Goal: Book appointment/travel/reservation

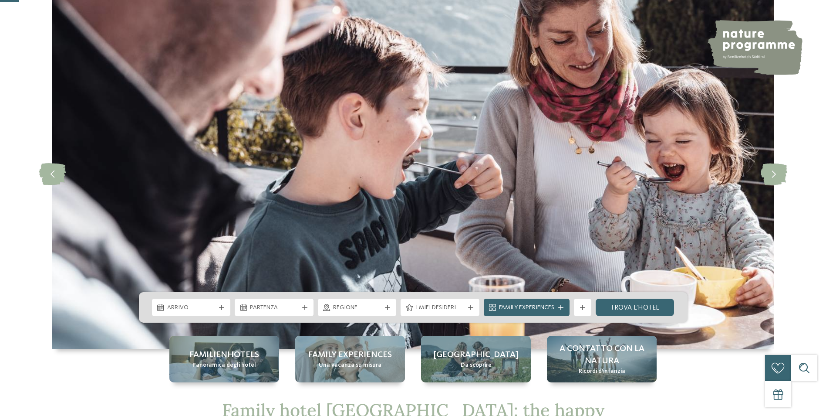
scroll to position [87, 0]
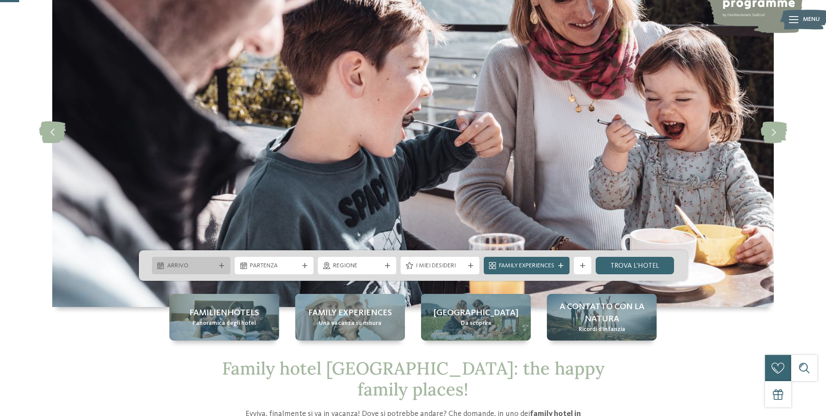
click at [219, 266] on icon at bounding box center [221, 265] width 5 height 5
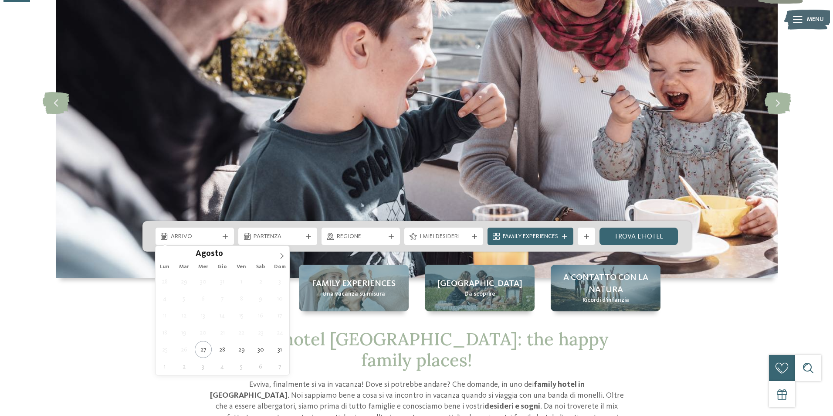
scroll to position [131, 0]
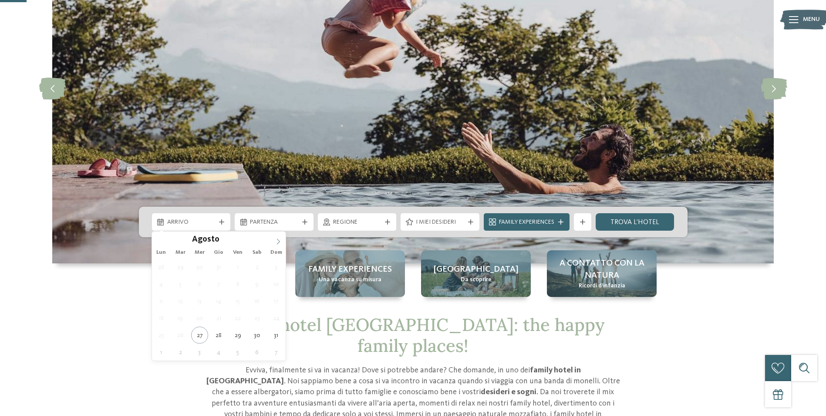
click at [278, 241] on icon at bounding box center [278, 241] width 6 height 6
type div "05.09.2025"
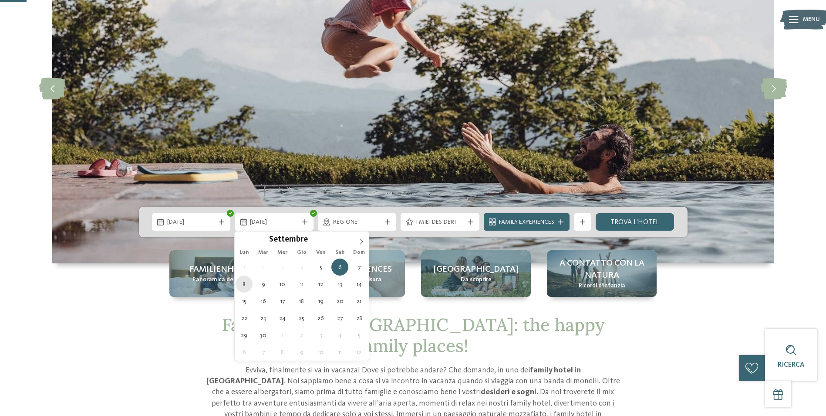
type div "08.09.2025"
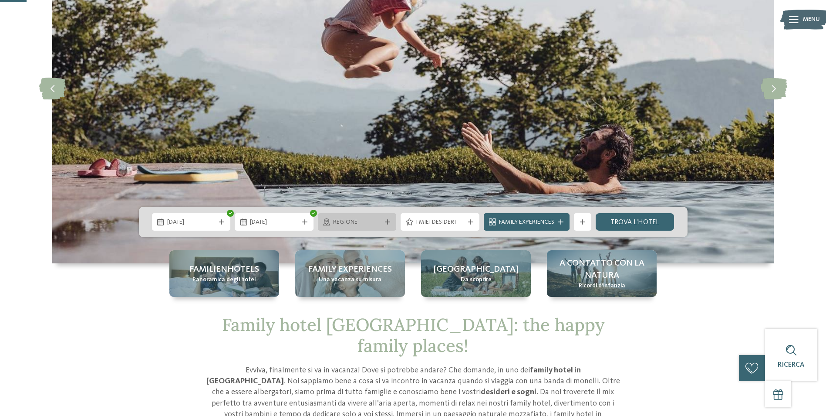
click at [380, 220] on span "Regione" at bounding box center [357, 222] width 48 height 9
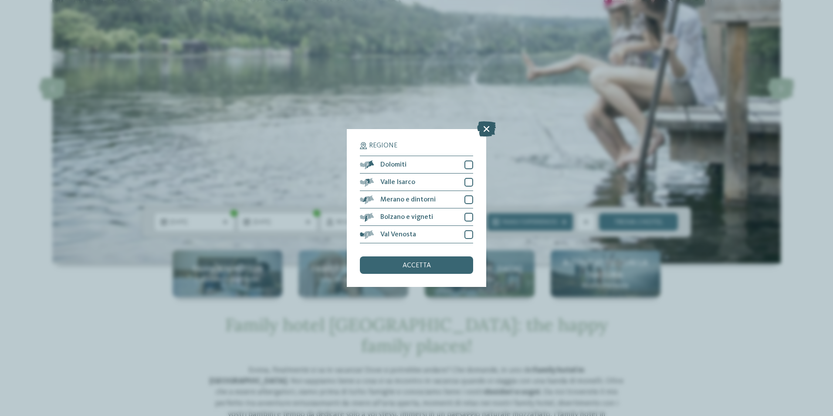
click at [487, 129] on icon at bounding box center [486, 128] width 19 height 15
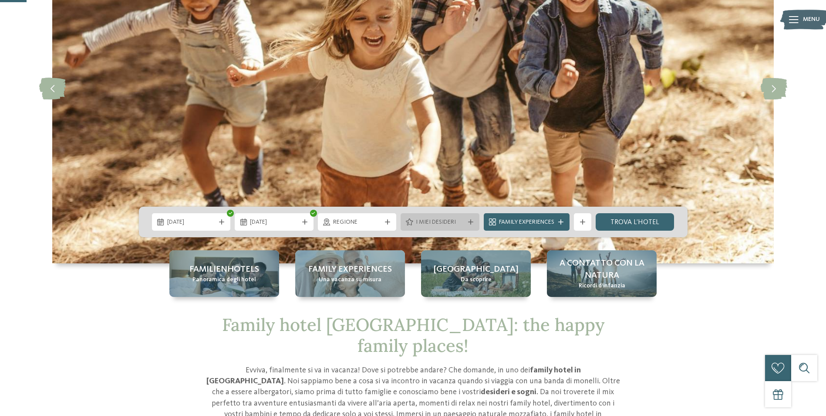
click at [459, 218] on span "I miei desideri" at bounding box center [440, 222] width 48 height 9
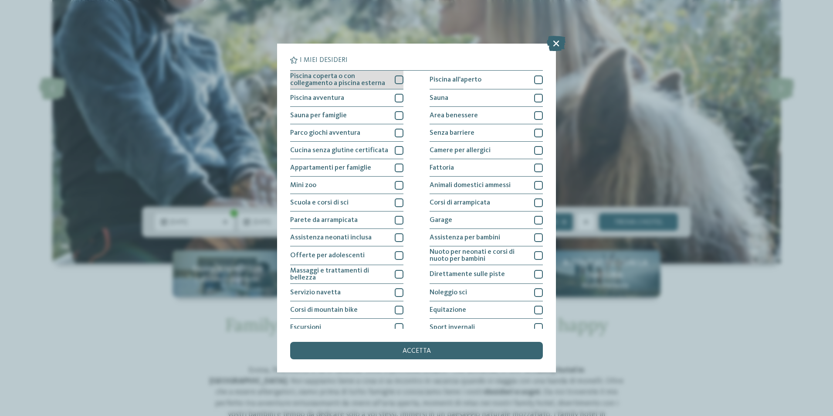
click at [397, 78] on div at bounding box center [399, 79] width 9 height 9
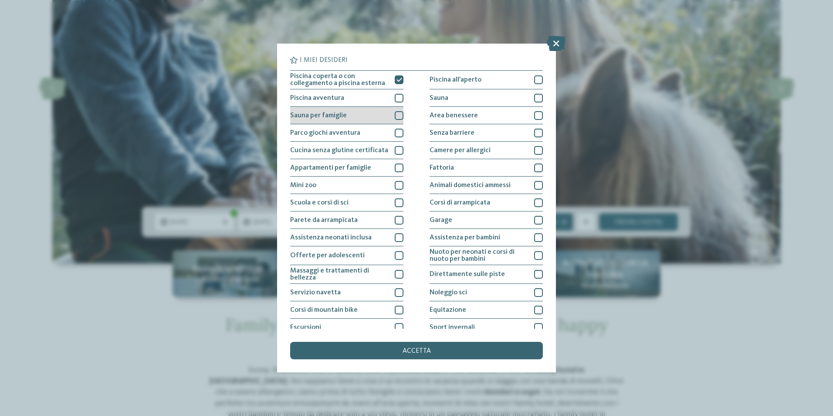
click at [398, 115] on div at bounding box center [399, 115] width 9 height 9
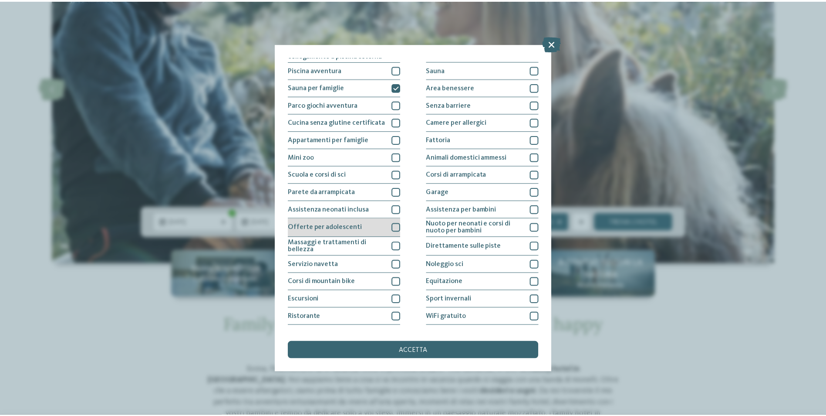
scroll to position [42, 0]
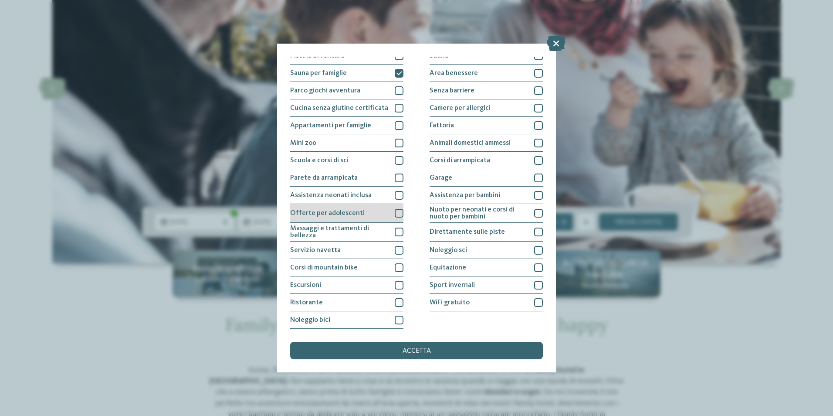
click at [395, 209] on div at bounding box center [399, 213] width 9 height 9
click at [425, 351] on span "accetta" at bounding box center [416, 350] width 28 height 7
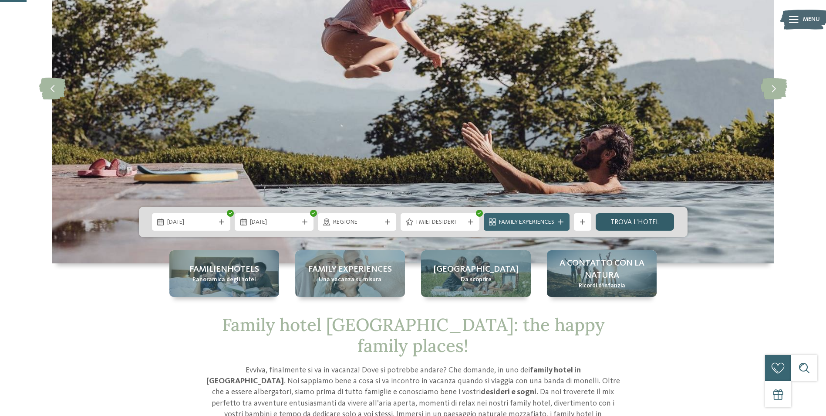
click at [654, 222] on link "trova l’hotel" at bounding box center [635, 221] width 79 height 17
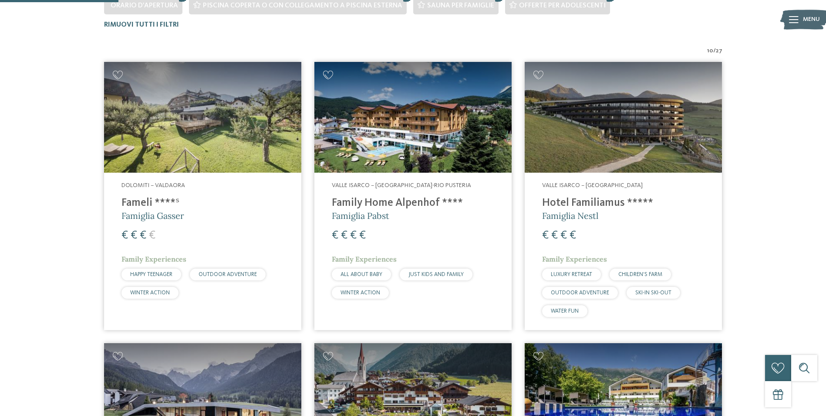
scroll to position [286, 0]
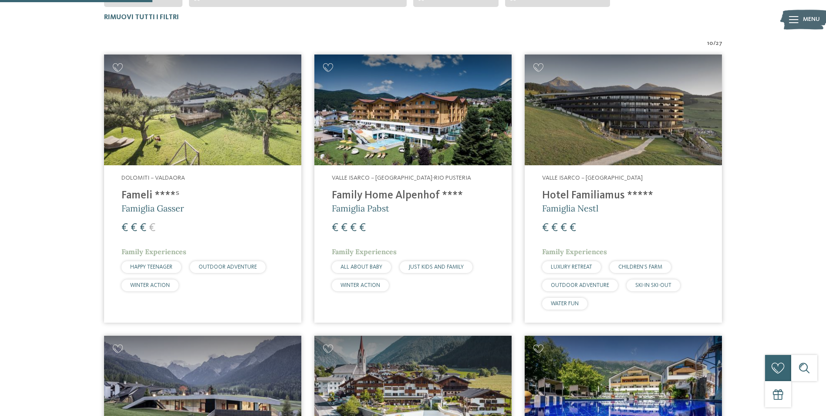
click at [396, 139] on img at bounding box center [412, 109] width 197 height 111
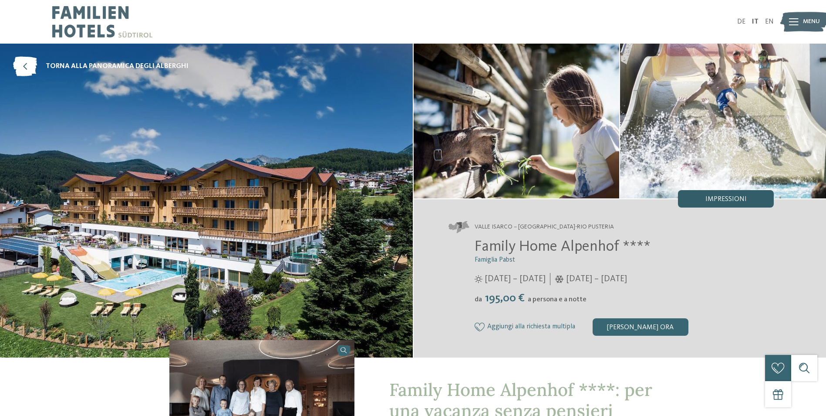
click at [707, 198] on span "Impressioni" at bounding box center [726, 199] width 41 height 7
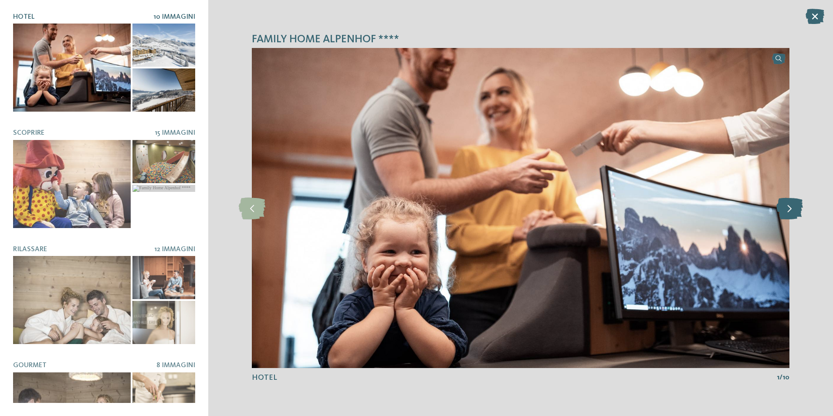
click at [789, 208] on icon at bounding box center [789, 208] width 27 height 22
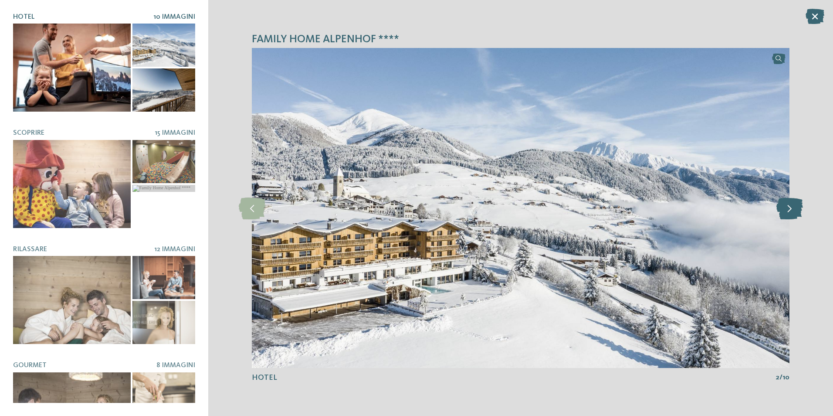
click at [789, 208] on icon at bounding box center [789, 208] width 27 height 22
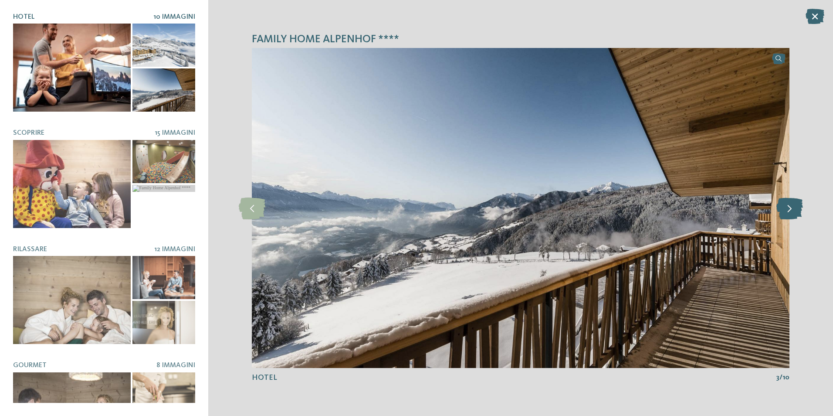
click at [789, 208] on icon at bounding box center [789, 208] width 27 height 22
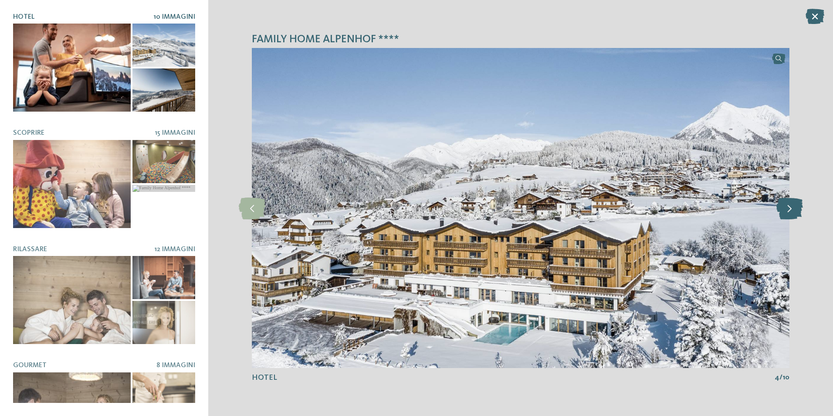
click at [789, 208] on icon at bounding box center [789, 208] width 27 height 22
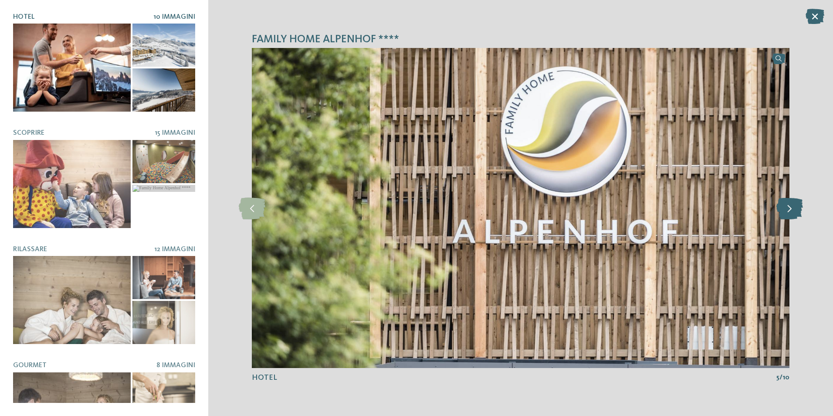
click at [789, 208] on icon at bounding box center [789, 208] width 27 height 22
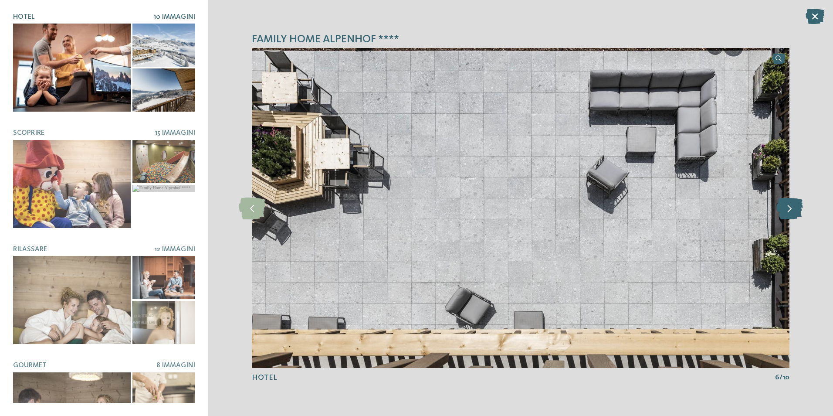
click at [789, 208] on icon at bounding box center [789, 208] width 27 height 22
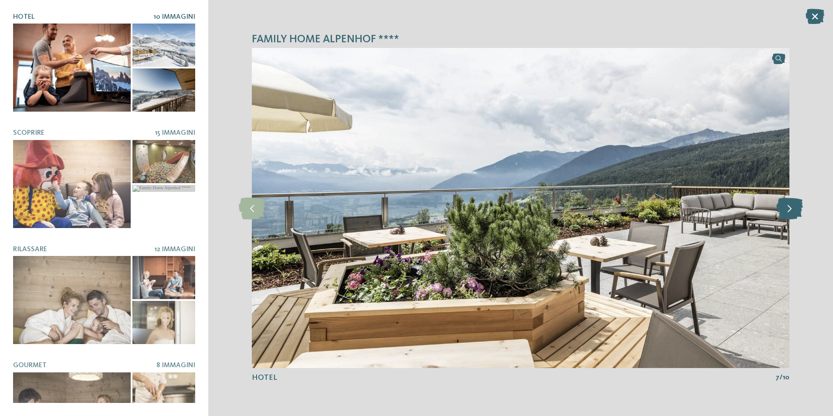
click at [789, 208] on icon at bounding box center [789, 208] width 27 height 22
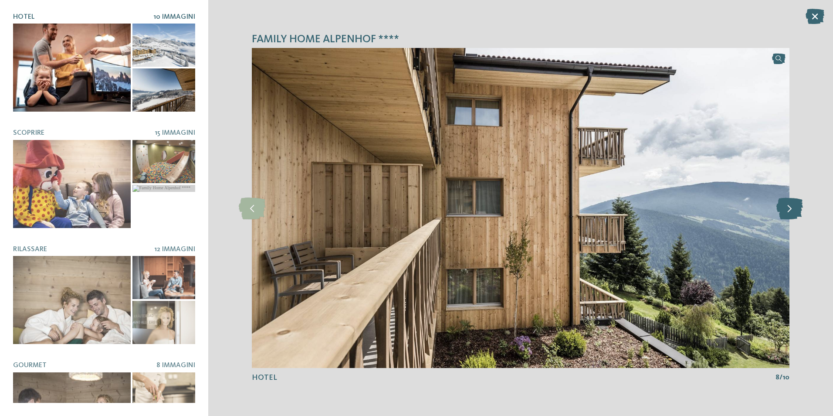
click at [789, 208] on icon at bounding box center [789, 208] width 27 height 22
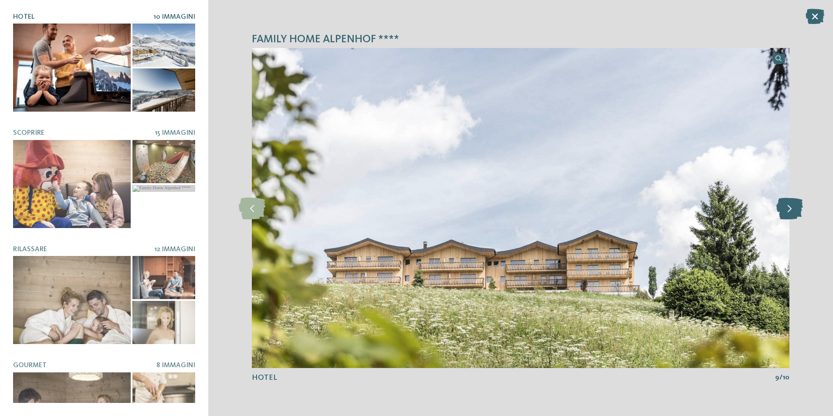
click at [789, 208] on icon at bounding box center [789, 208] width 27 height 22
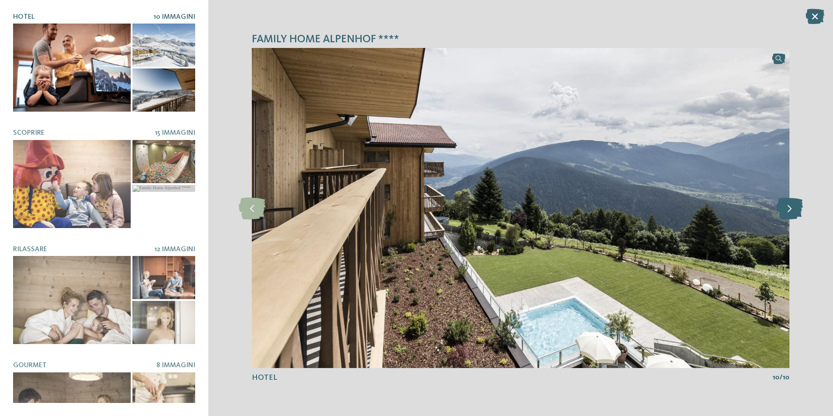
click at [789, 208] on icon at bounding box center [789, 208] width 27 height 22
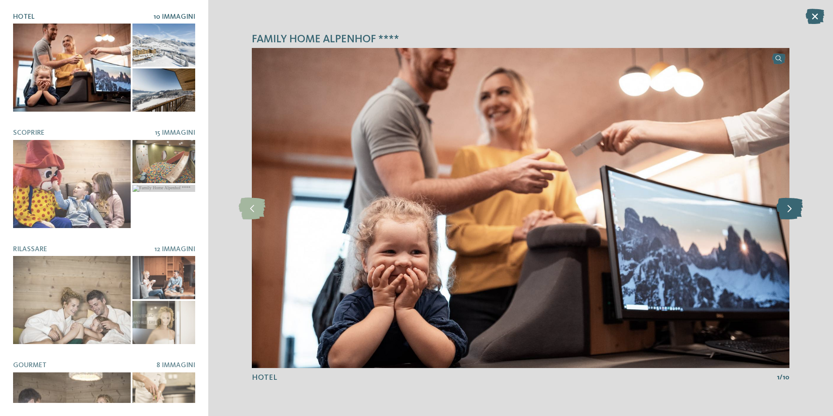
click at [789, 208] on icon at bounding box center [789, 208] width 27 height 22
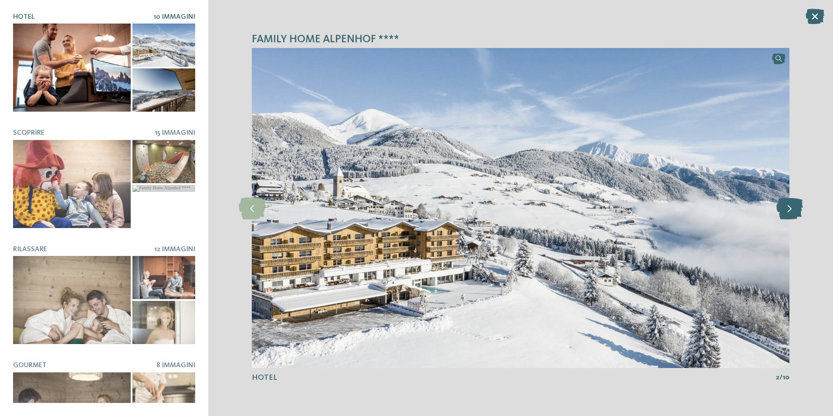
click at [789, 208] on icon at bounding box center [789, 208] width 27 height 22
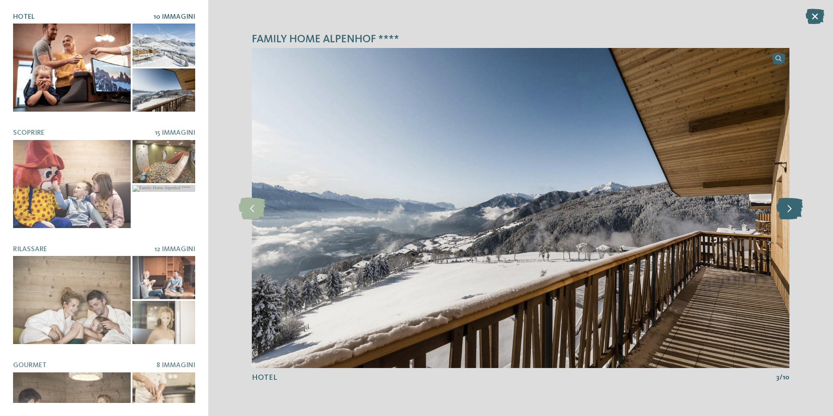
click at [789, 208] on icon at bounding box center [789, 208] width 27 height 22
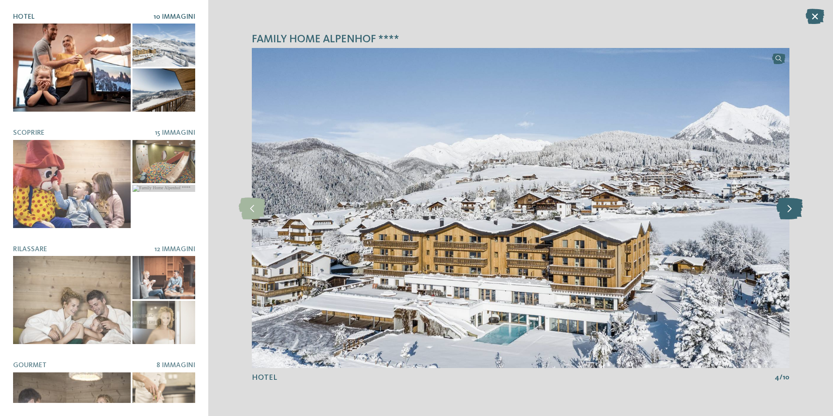
click at [789, 208] on icon at bounding box center [789, 208] width 27 height 22
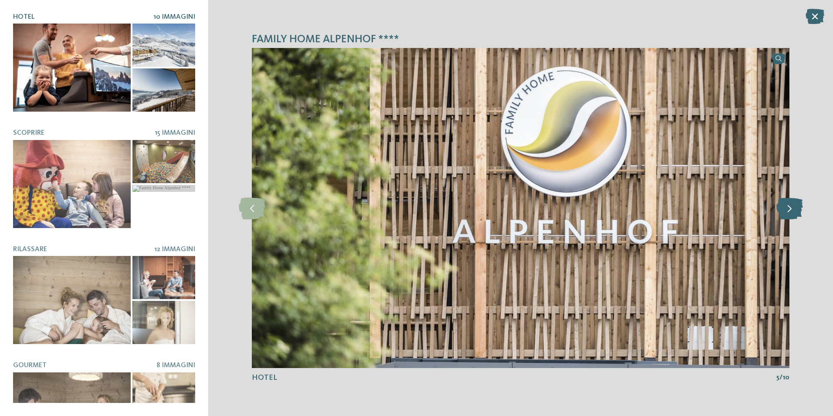
click at [789, 208] on icon at bounding box center [789, 208] width 27 height 22
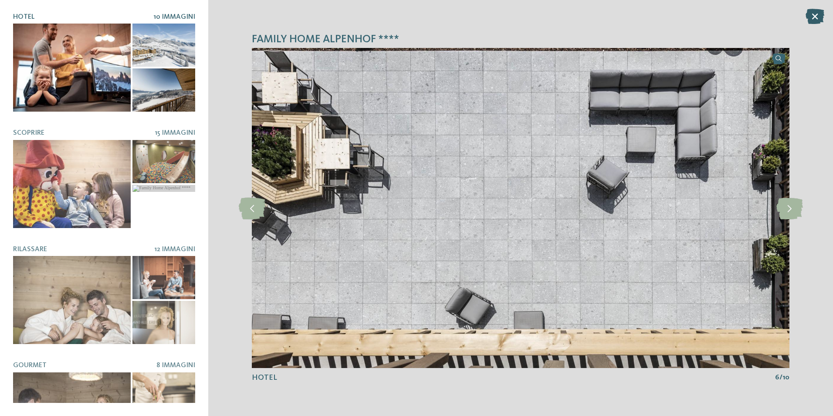
click at [814, 17] on icon at bounding box center [814, 16] width 19 height 15
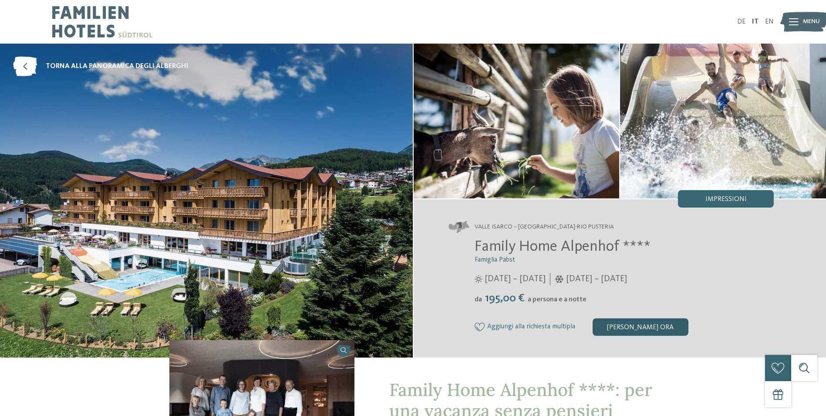
click at [633, 324] on div "[PERSON_NAME] ora" at bounding box center [641, 326] width 96 height 17
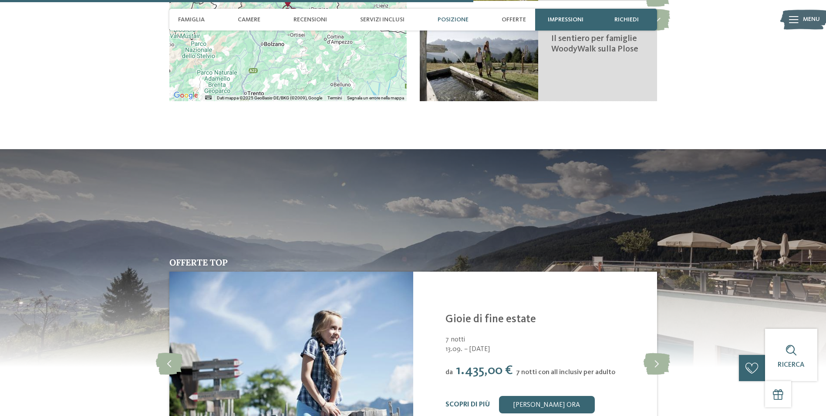
scroll to position [1502, 0]
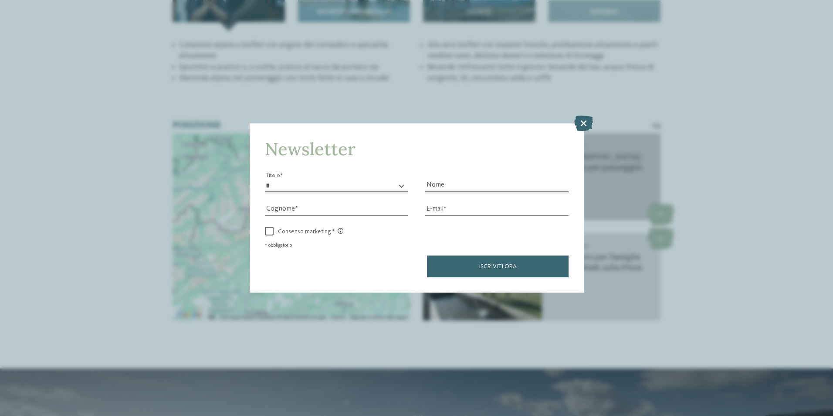
click at [582, 122] on icon at bounding box center [583, 122] width 19 height 15
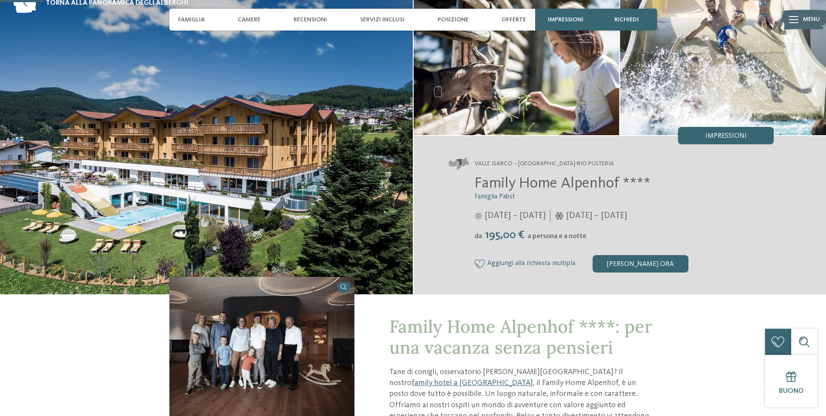
scroll to position [0, 0]
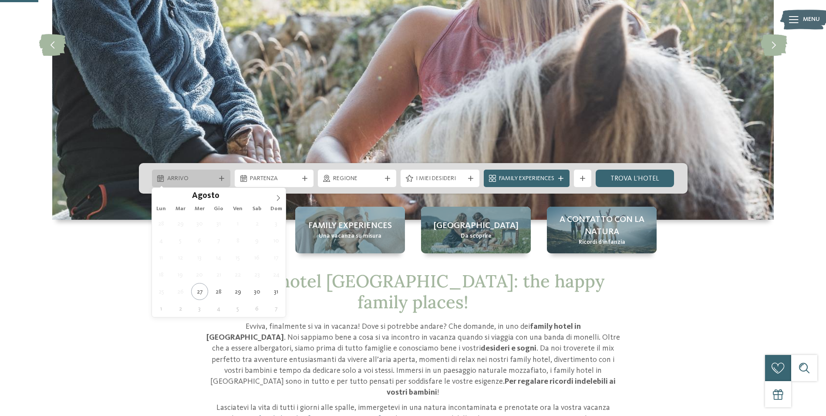
click at [220, 178] on icon at bounding box center [221, 178] width 5 height 5
click at [277, 196] on icon at bounding box center [278, 198] width 6 height 6
type div "[DATE]"
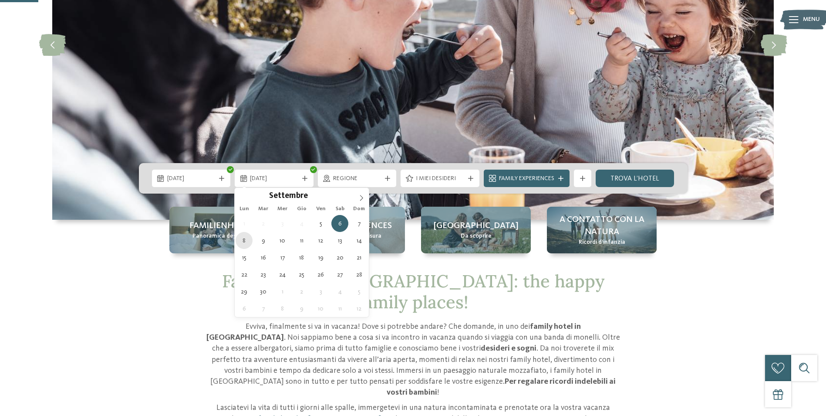
type div "08.09.2025"
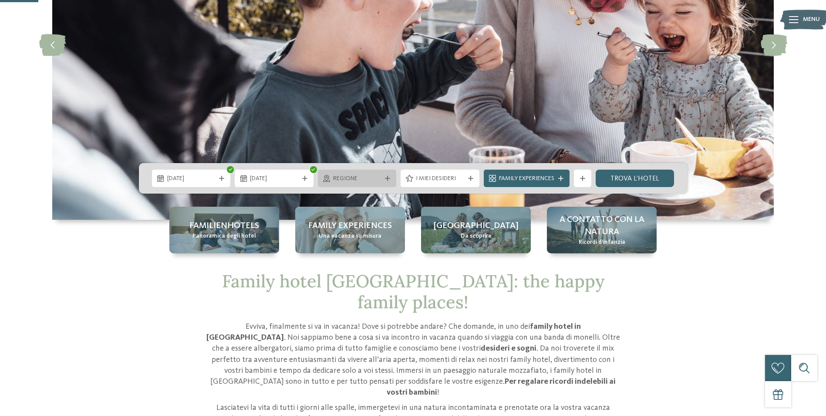
click at [375, 180] on span "Regione" at bounding box center [357, 178] width 48 height 9
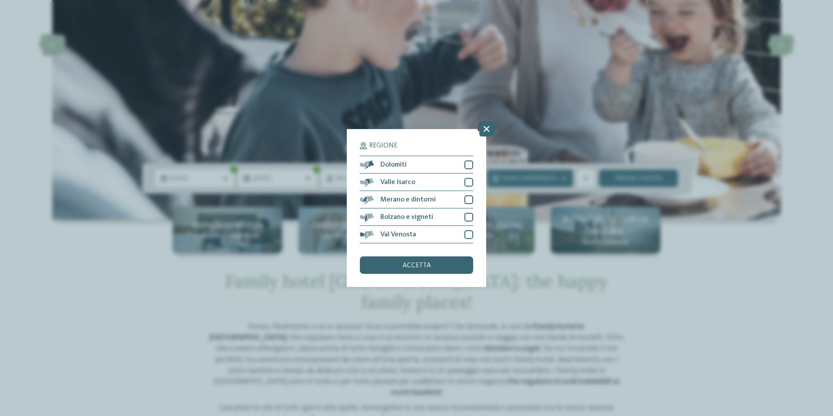
click at [419, 94] on div "Regione Dolomiti" at bounding box center [416, 208] width 833 height 416
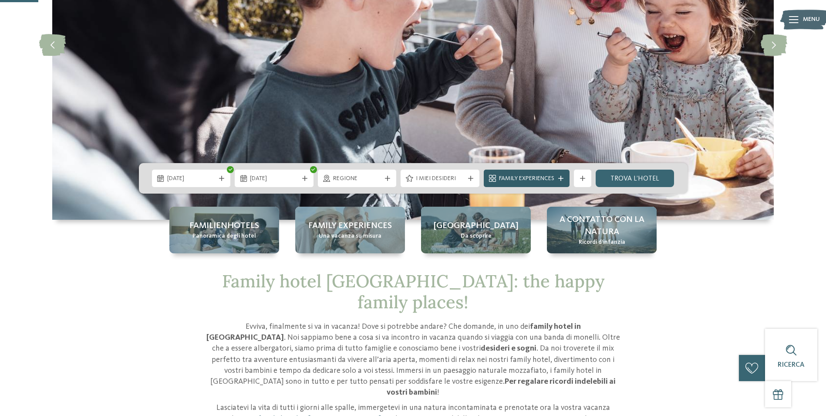
click at [520, 176] on span "Family Experiences" at bounding box center [526, 178] width 55 height 9
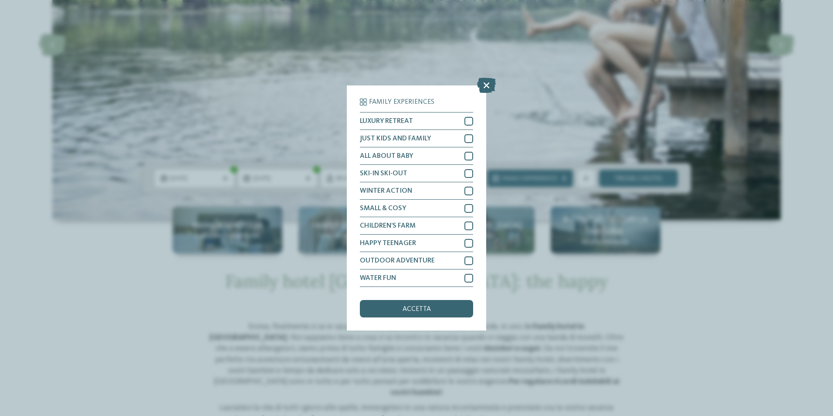
click at [576, 135] on div "Family Experiences LUXURY RETREAT JUST KIDS AND FAMILY" at bounding box center [416, 208] width 833 height 416
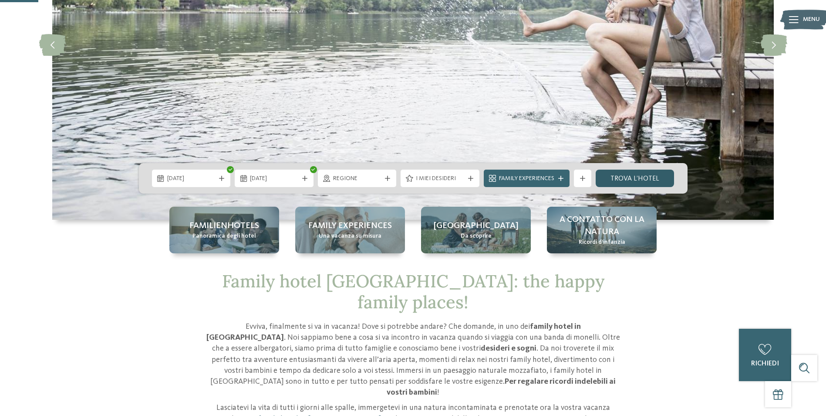
click at [639, 175] on link "trova l’hotel" at bounding box center [635, 177] width 79 height 17
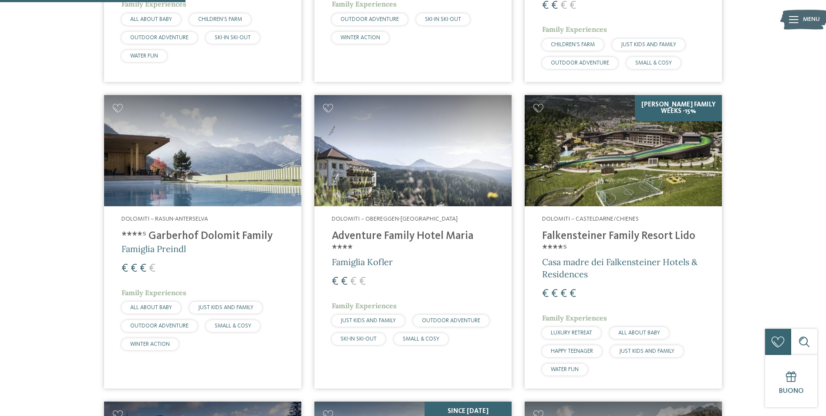
scroll to position [547, 0]
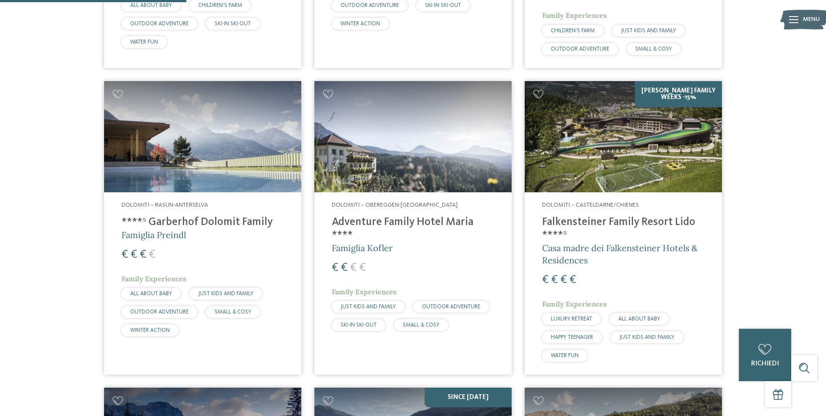
click at [619, 165] on img at bounding box center [623, 136] width 197 height 111
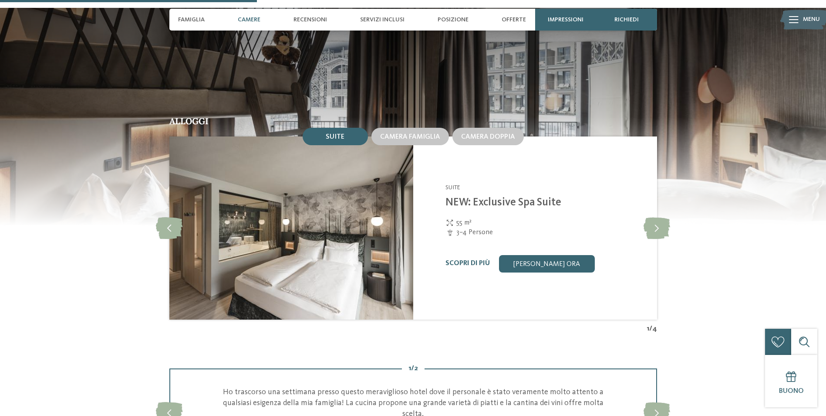
scroll to position [915, 0]
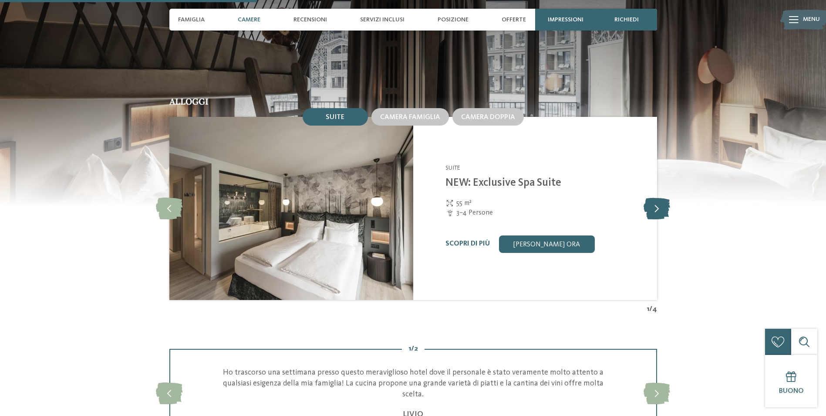
click at [651, 210] on icon at bounding box center [657, 208] width 27 height 22
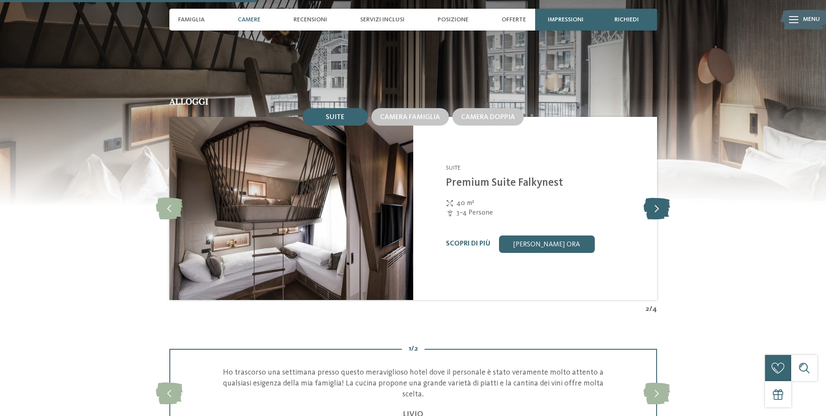
click at [651, 210] on icon at bounding box center [657, 208] width 27 height 22
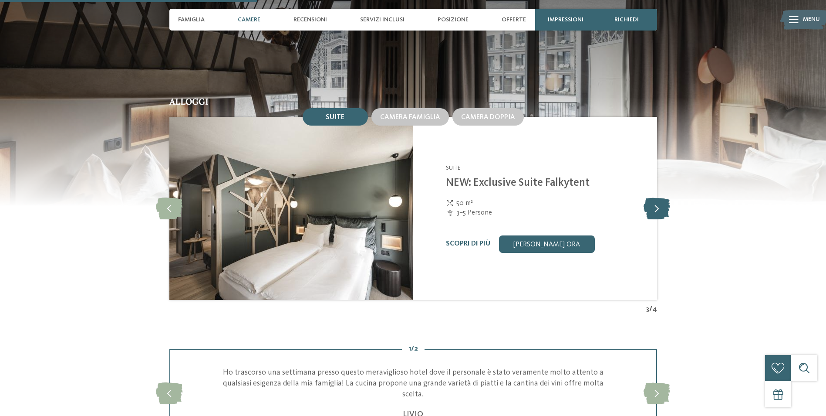
click at [651, 210] on icon at bounding box center [657, 208] width 27 height 22
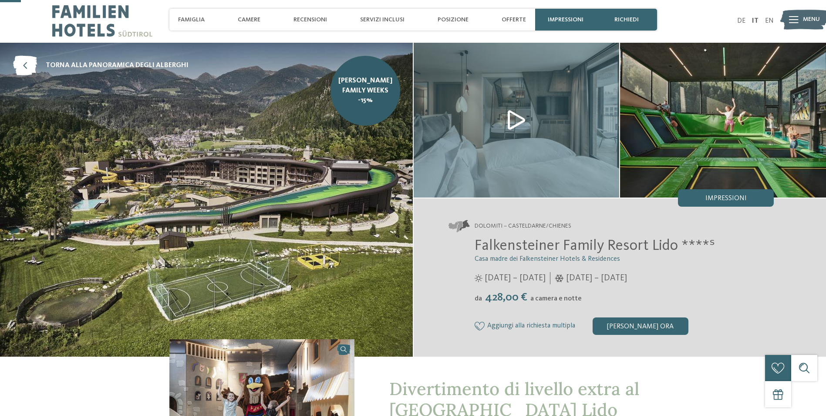
scroll to position [0, 0]
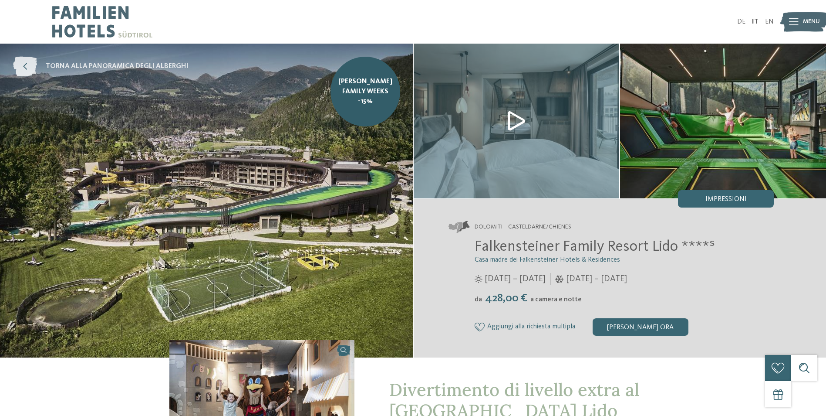
click at [28, 65] on icon at bounding box center [25, 67] width 24 height 20
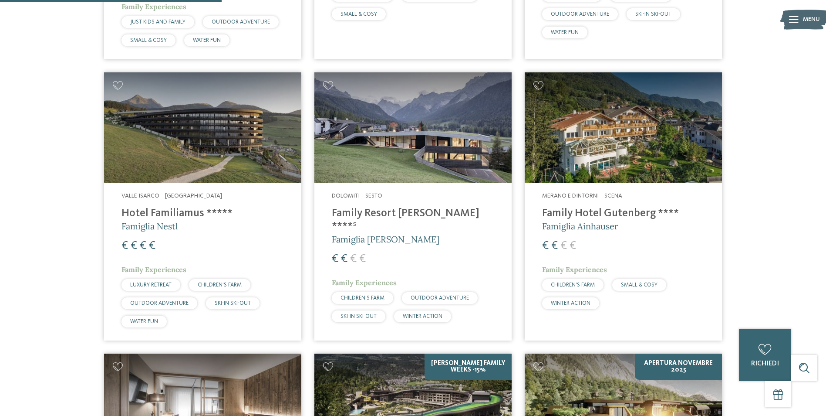
scroll to position [784, 0]
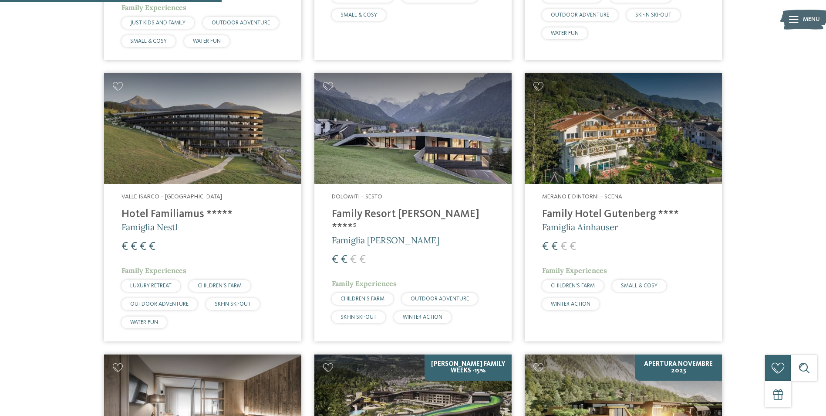
click at [402, 208] on h4 "Family Resort [PERSON_NAME] ****ˢ" at bounding box center [413, 221] width 162 height 26
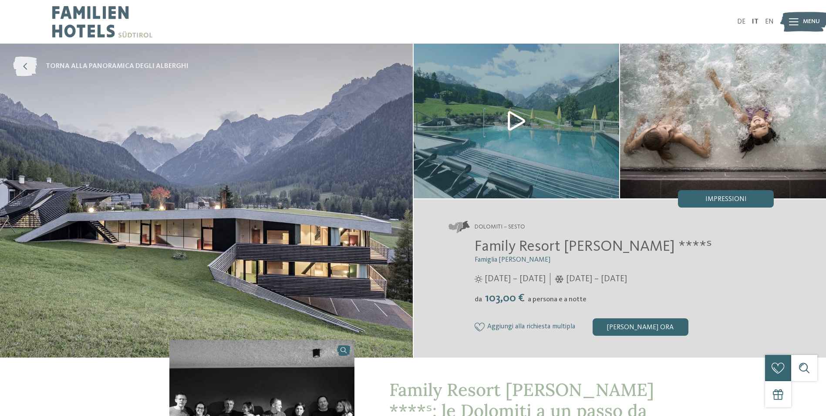
click at [28, 72] on icon at bounding box center [25, 67] width 24 height 20
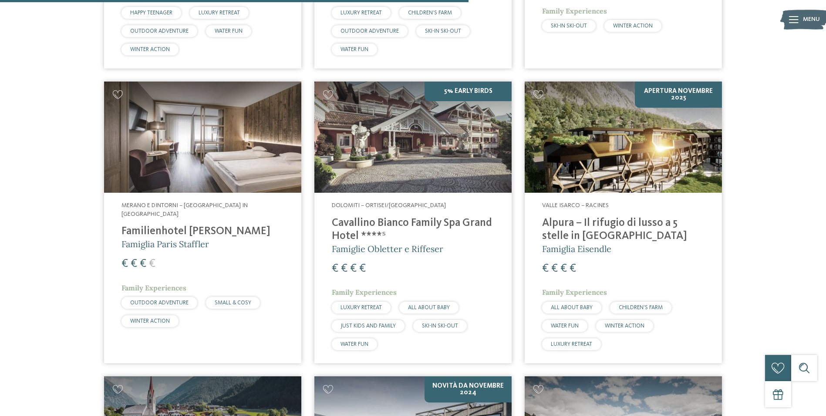
scroll to position [1655, 0]
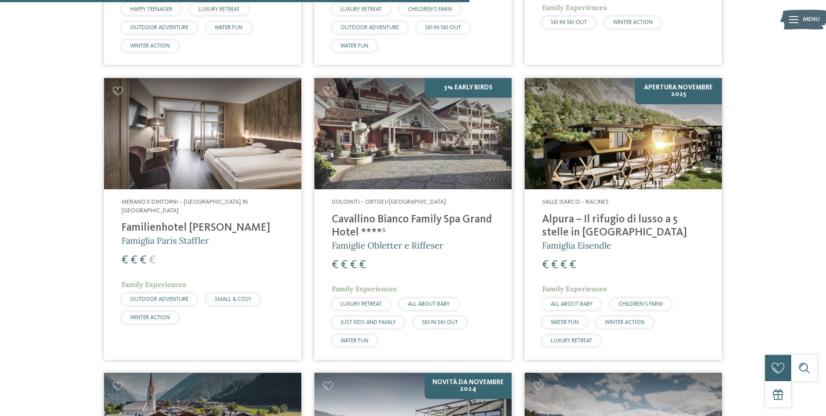
click at [586, 213] on h4 "Alpura – Il rifugio di lusso a 5 stelle in [GEOGRAPHIC_DATA]" at bounding box center [623, 226] width 162 height 26
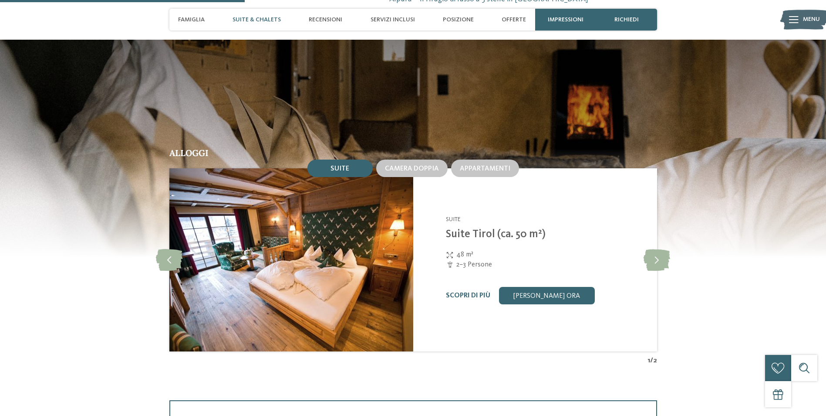
scroll to position [828, 0]
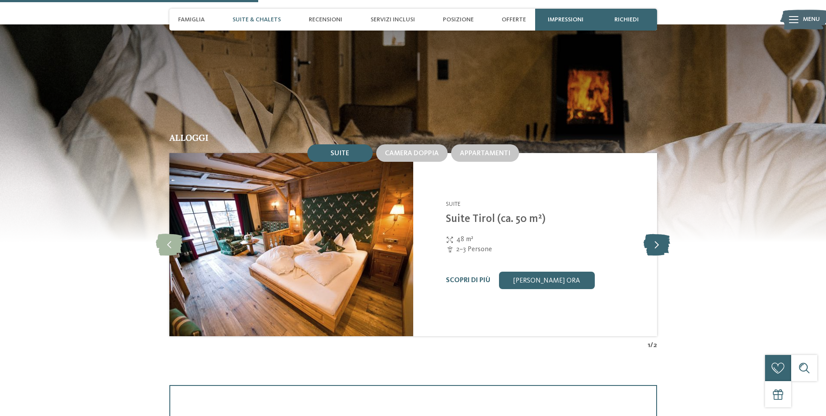
click at [653, 240] on icon at bounding box center [657, 244] width 27 height 22
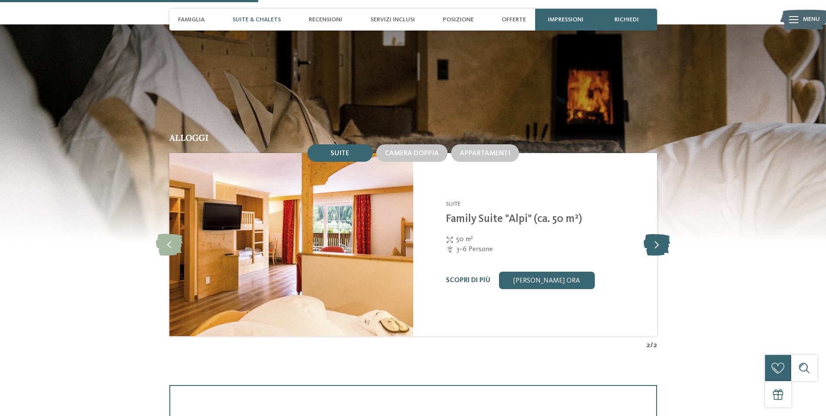
click at [653, 240] on icon at bounding box center [657, 244] width 27 height 22
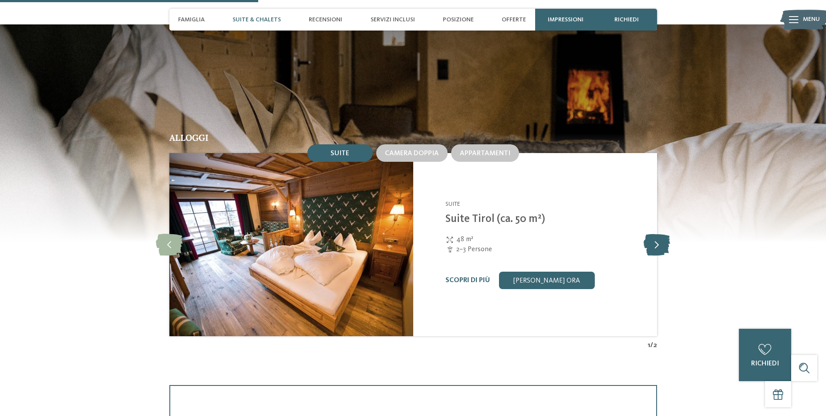
click at [653, 240] on icon at bounding box center [657, 244] width 27 height 22
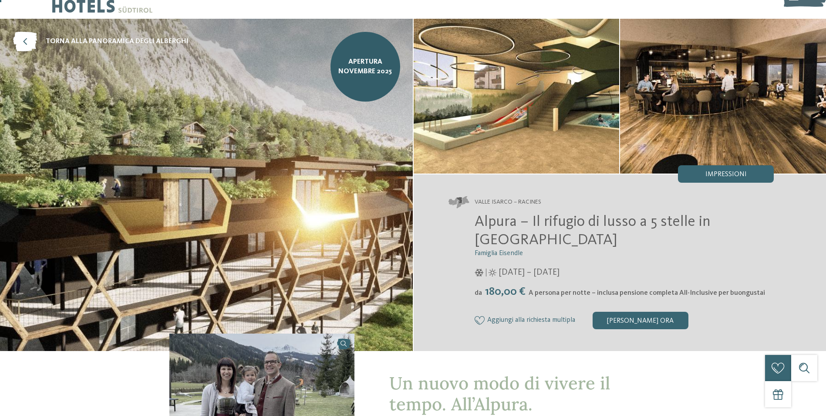
scroll to position [0, 0]
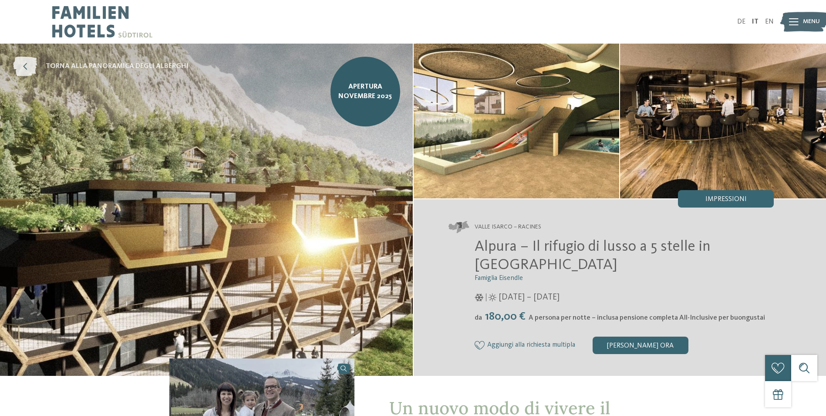
click at [19, 68] on icon at bounding box center [25, 67] width 24 height 20
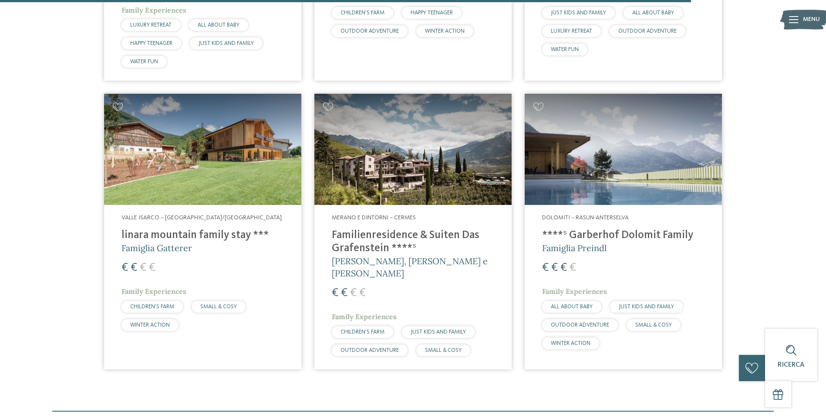
scroll to position [2352, 0]
